Goal: Transaction & Acquisition: Purchase product/service

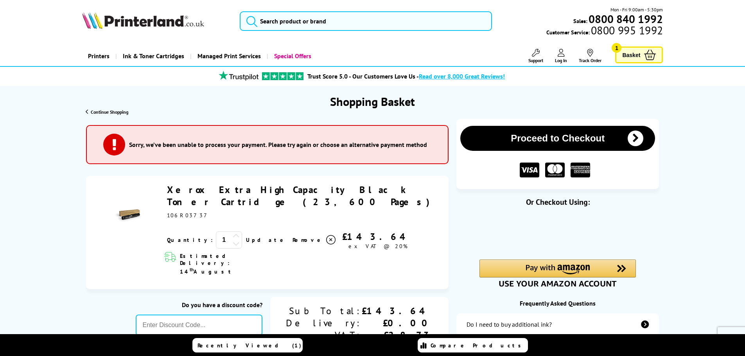
click at [658, 202] on div "Or Checkout Using:" at bounding box center [558, 202] width 203 height 10
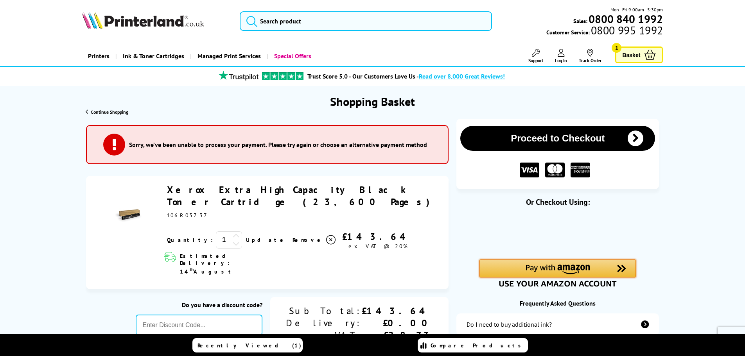
click at [573, 272] on img "Amazon Pay - Use your Amazon account" at bounding box center [558, 270] width 64 height 10
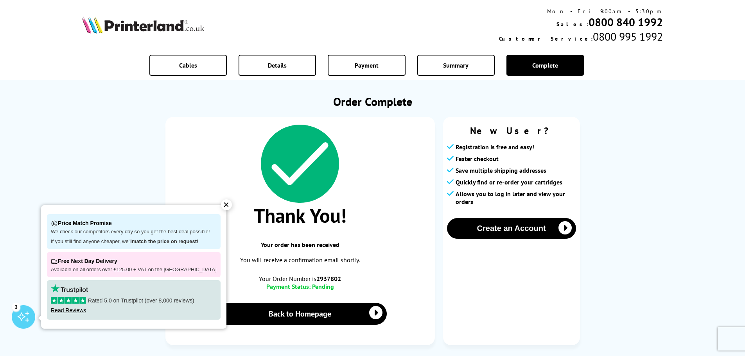
click at [221, 205] on div "✕" at bounding box center [226, 205] width 11 height 11
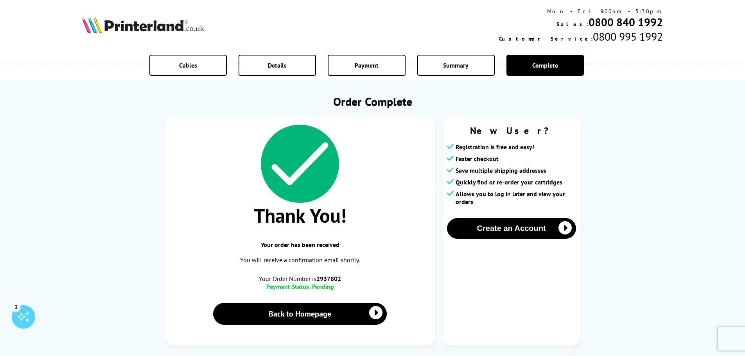
click at [439, 232] on div "Thank You! Your order has been received You will receive a confirmation email s…" at bounding box center [373, 235] width 415 height 236
